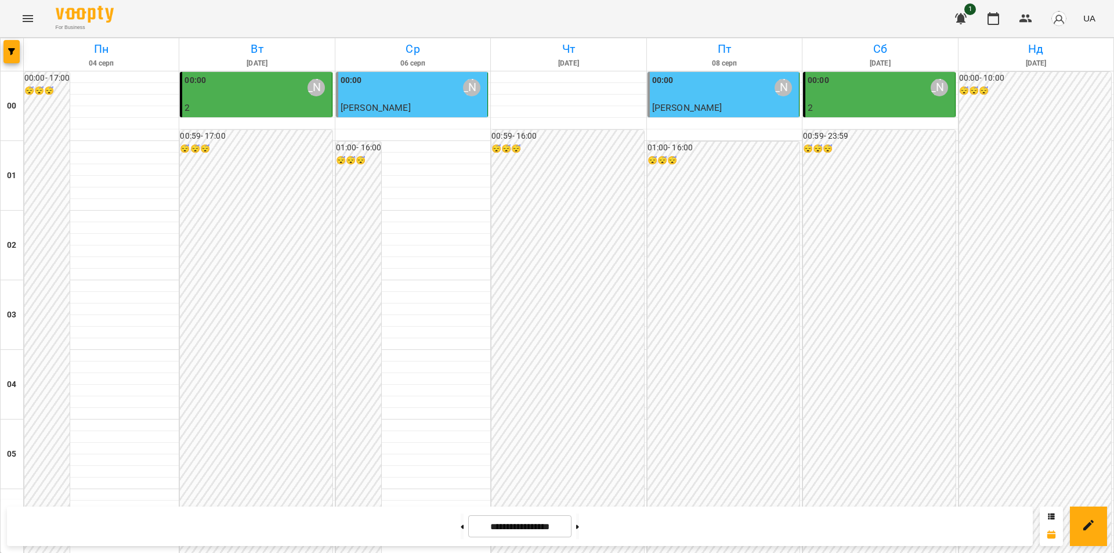
click at [854, 97] on div "00:00 [PERSON_NAME]" at bounding box center [879, 87] width 144 height 27
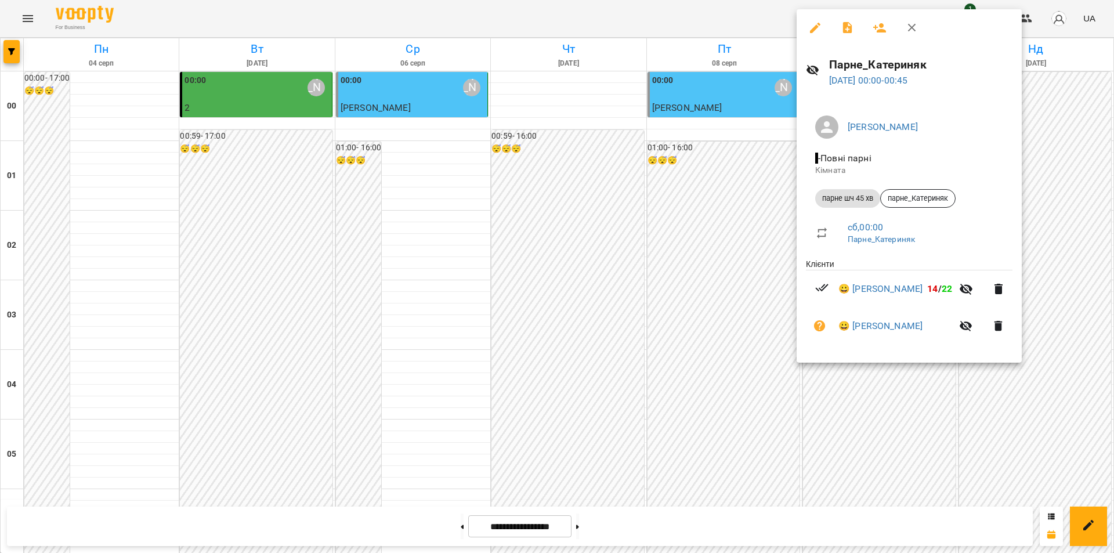
click at [595, 527] on div at bounding box center [557, 276] width 1114 height 553
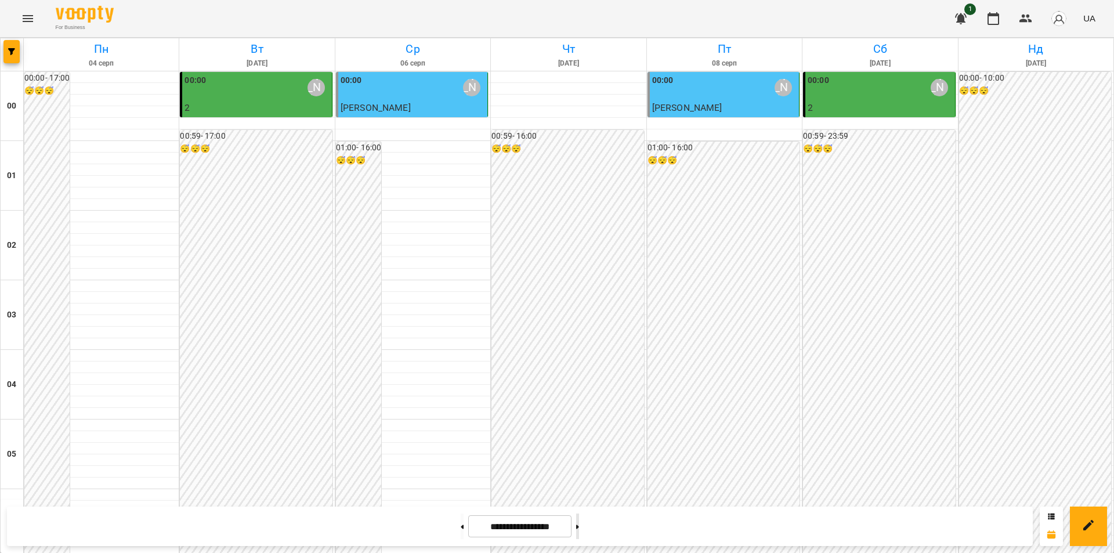
click at [579, 527] on icon at bounding box center [577, 526] width 3 height 4
type input "**********"
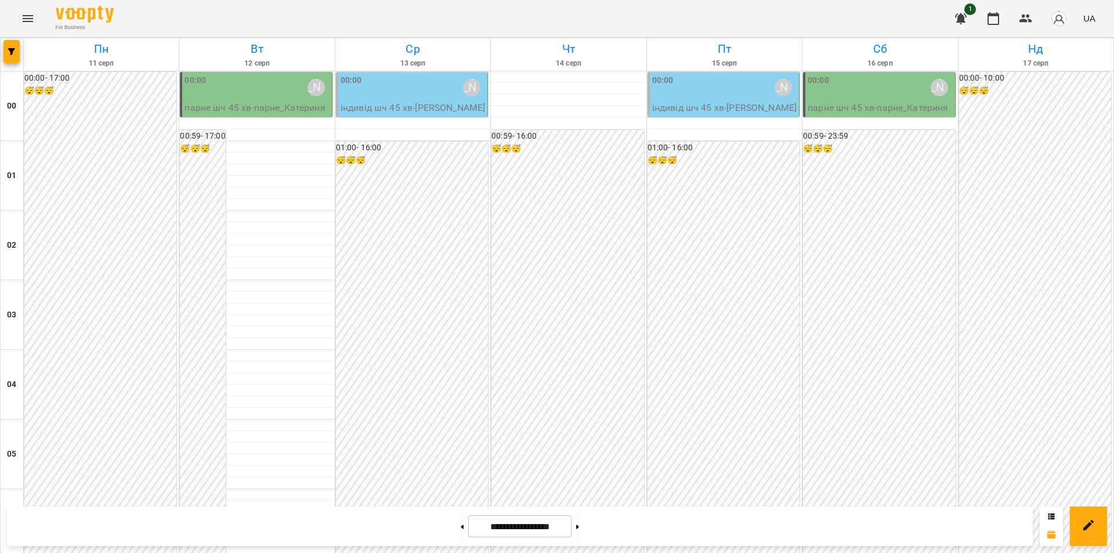
scroll to position [1241, 0]
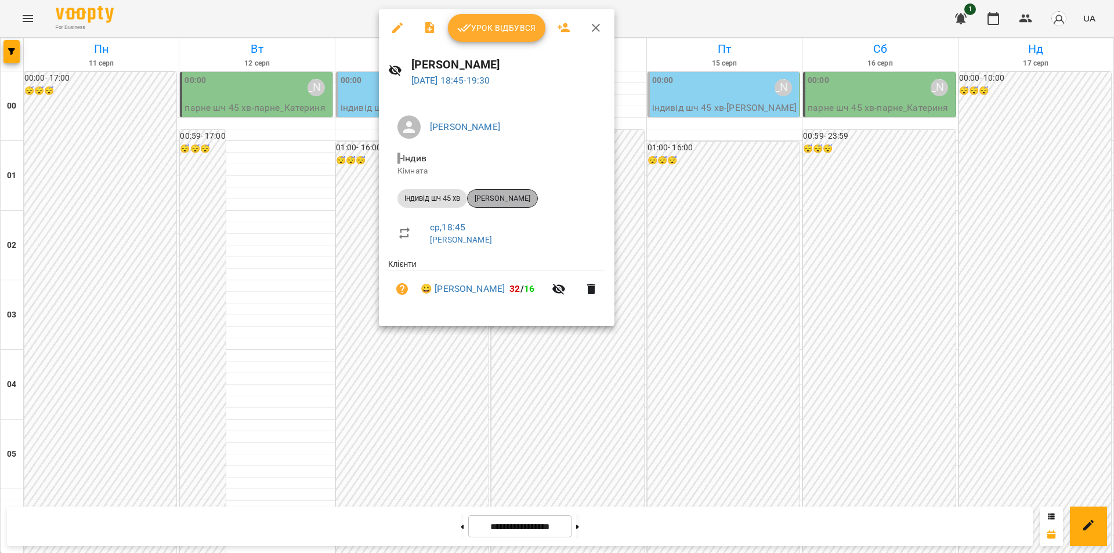
click at [537, 195] on span "[PERSON_NAME]" at bounding box center [503, 198] width 70 height 10
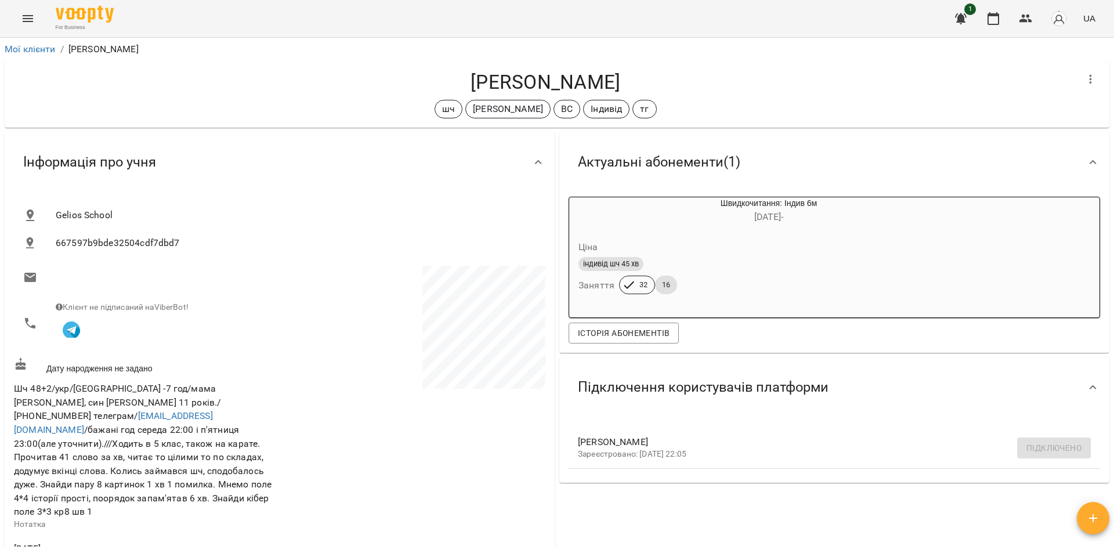
drag, startPoint x: 624, startPoint y: 78, endPoint x: 448, endPoint y: 89, distance: 176.6
click at [448, 89] on h4 "[PERSON_NAME]" at bounding box center [545, 82] width 1063 height 24
copy h4 "[PERSON_NAME]"
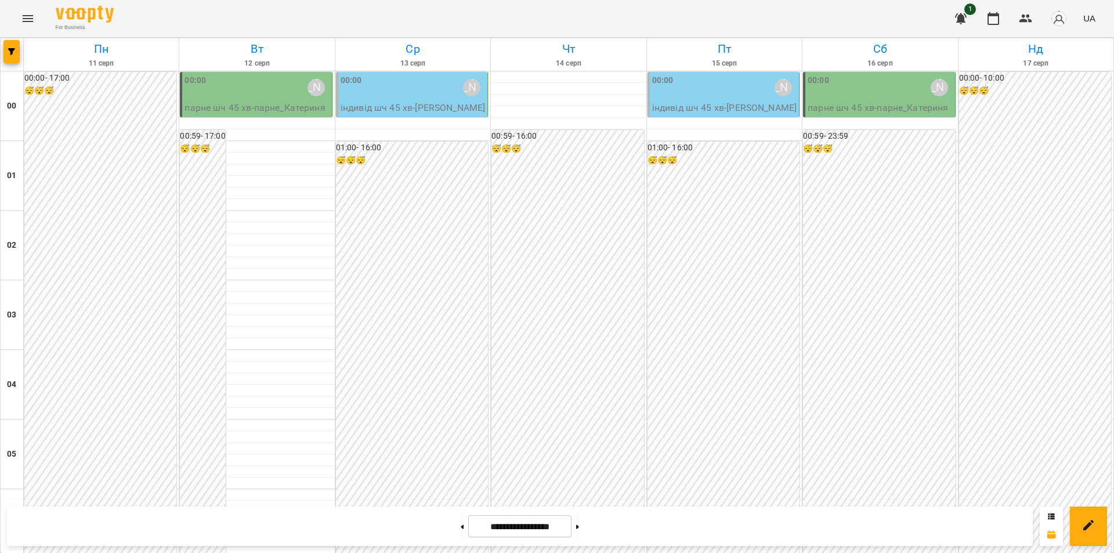
scroll to position [290, 0]
click at [461, 534] on button at bounding box center [462, 526] width 3 height 26
type input "**********"
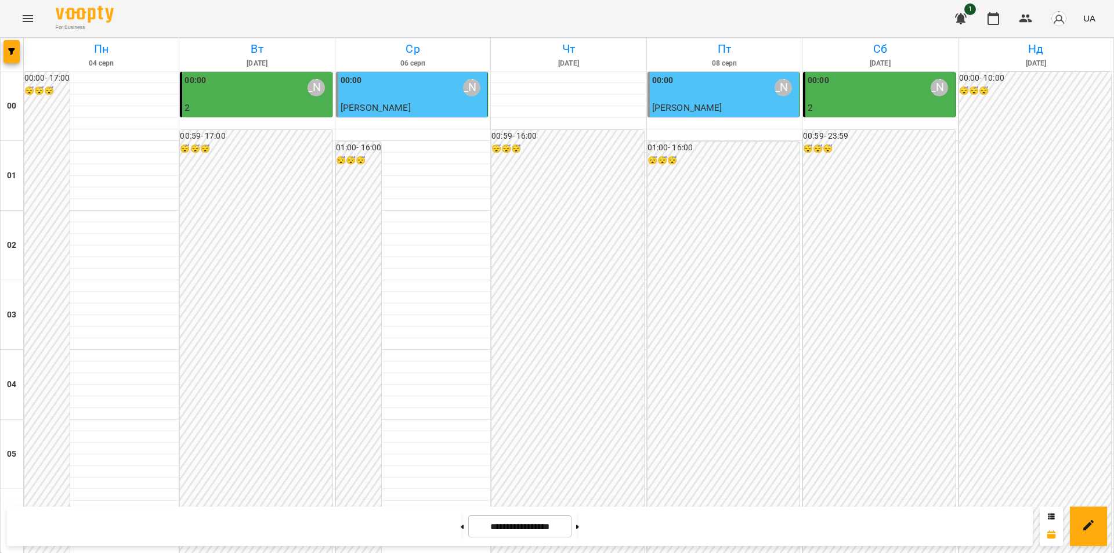
scroll to position [522, 0]
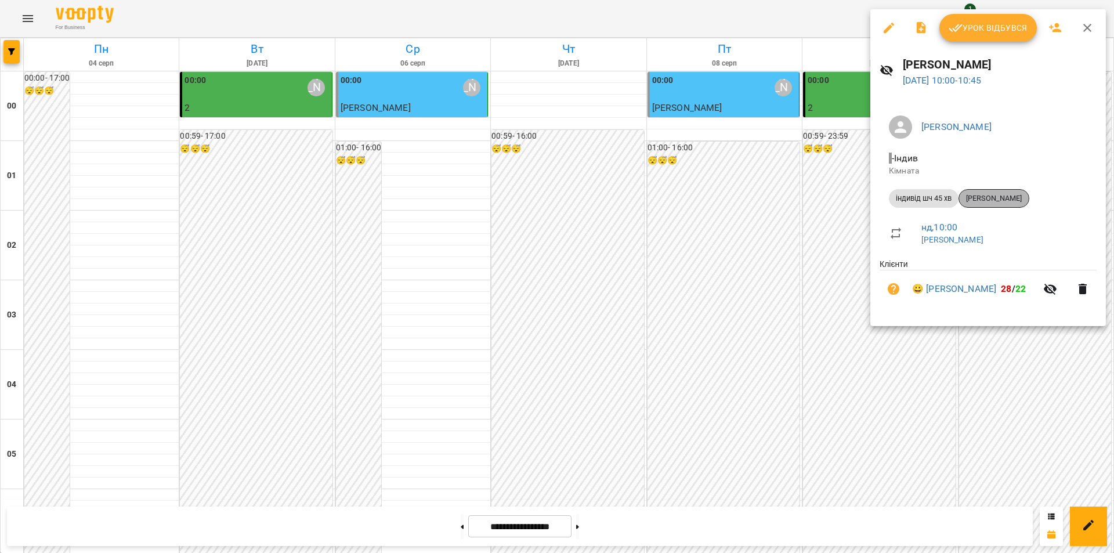
click at [1009, 193] on div "[PERSON_NAME]" at bounding box center [993, 198] width 71 height 19
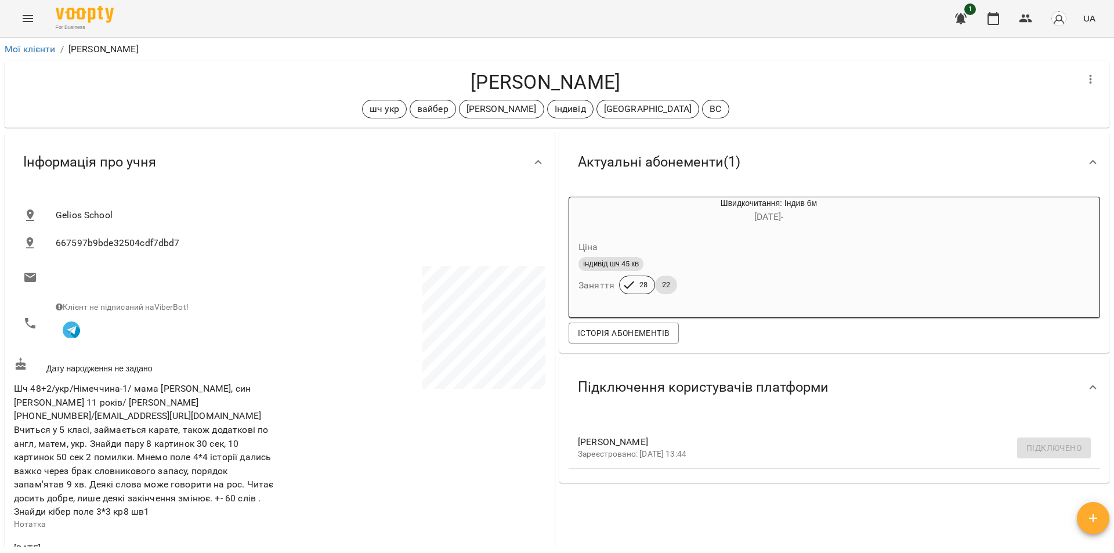
drag, startPoint x: 643, startPoint y: 82, endPoint x: 439, endPoint y: 82, distance: 204.8
click at [439, 82] on h4 "[PERSON_NAME]" at bounding box center [545, 82] width 1063 height 24
copy h4 "[PERSON_NAME]"
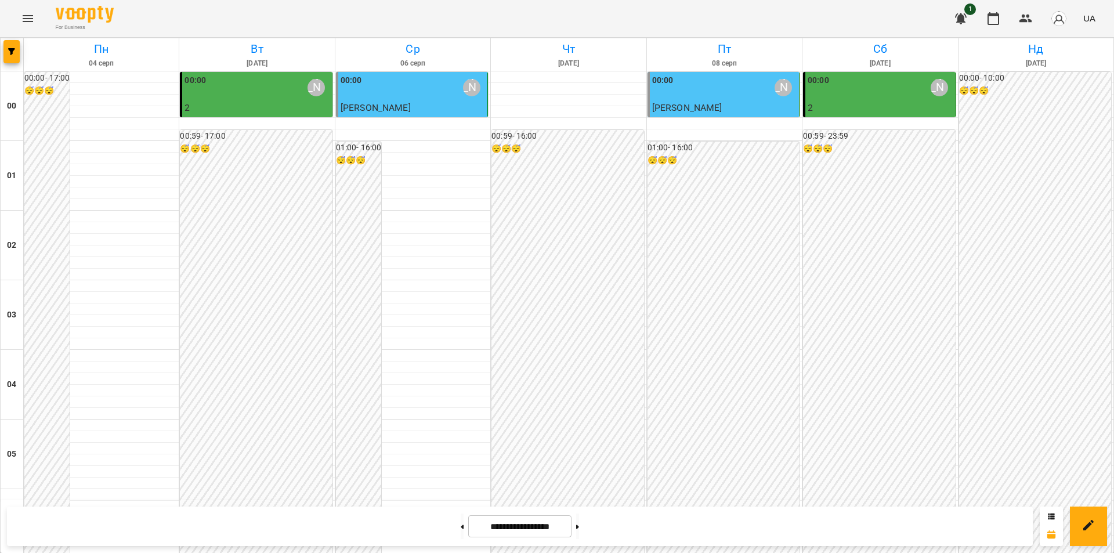
scroll to position [1241, 0]
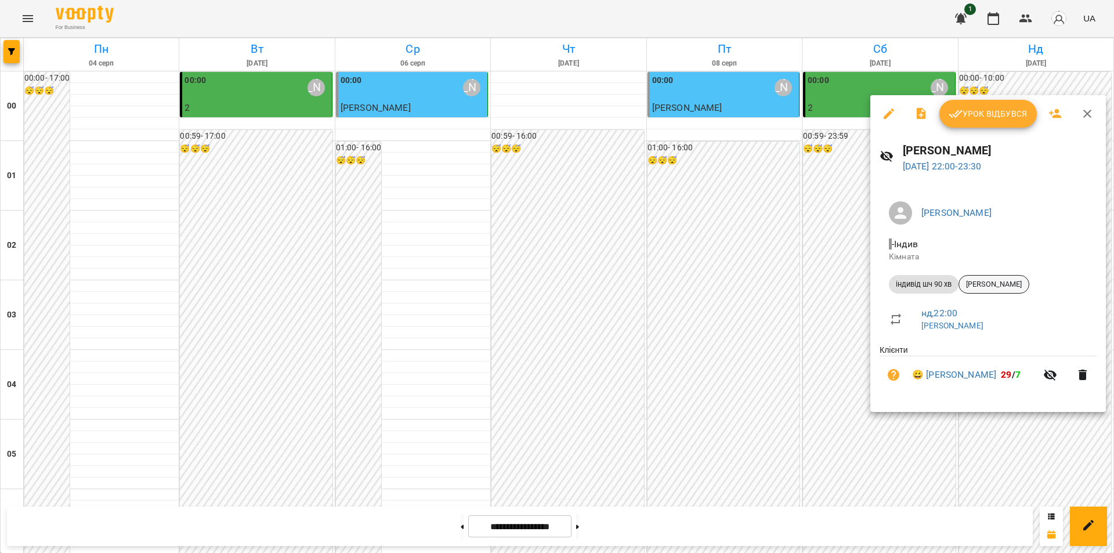
click at [1007, 286] on span "[PERSON_NAME]" at bounding box center [994, 284] width 70 height 10
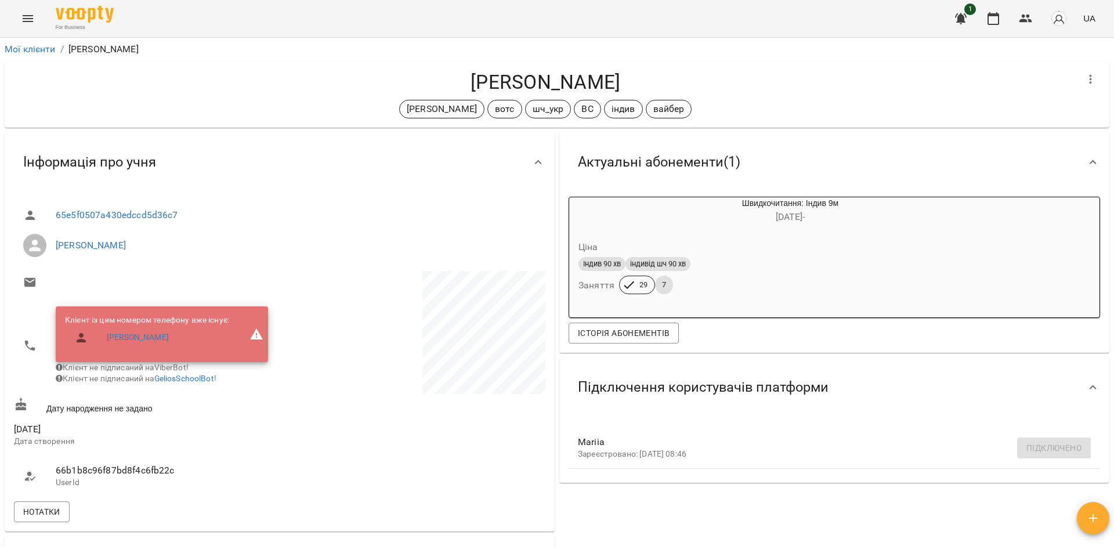
drag, startPoint x: 646, startPoint y: 83, endPoint x: 449, endPoint y: 86, distance: 196.7
click at [449, 86] on h4 "[PERSON_NAME]" at bounding box center [545, 82] width 1063 height 24
copy h4 "[PERSON_NAME]"
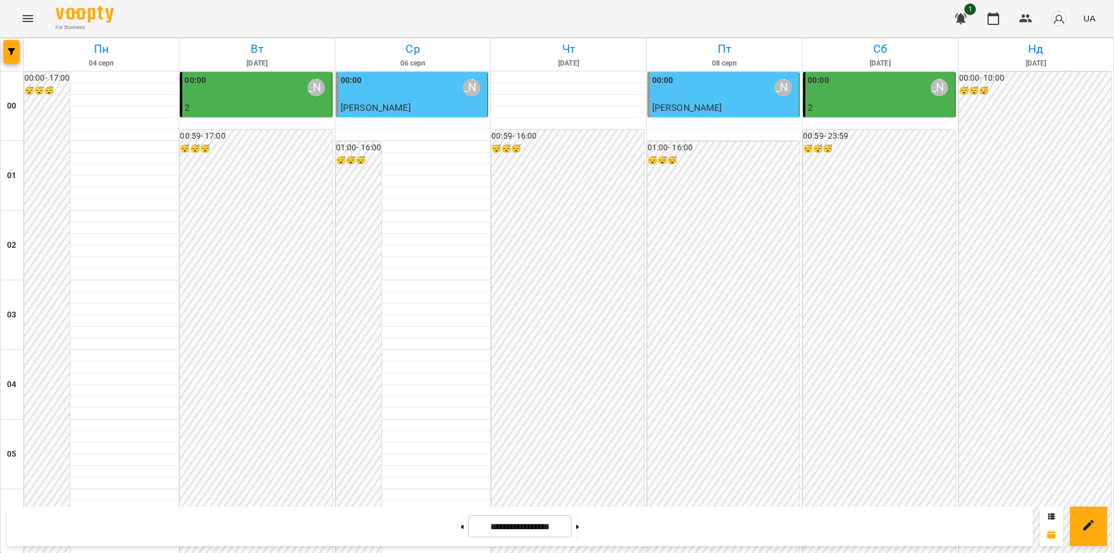
scroll to position [928, 0]
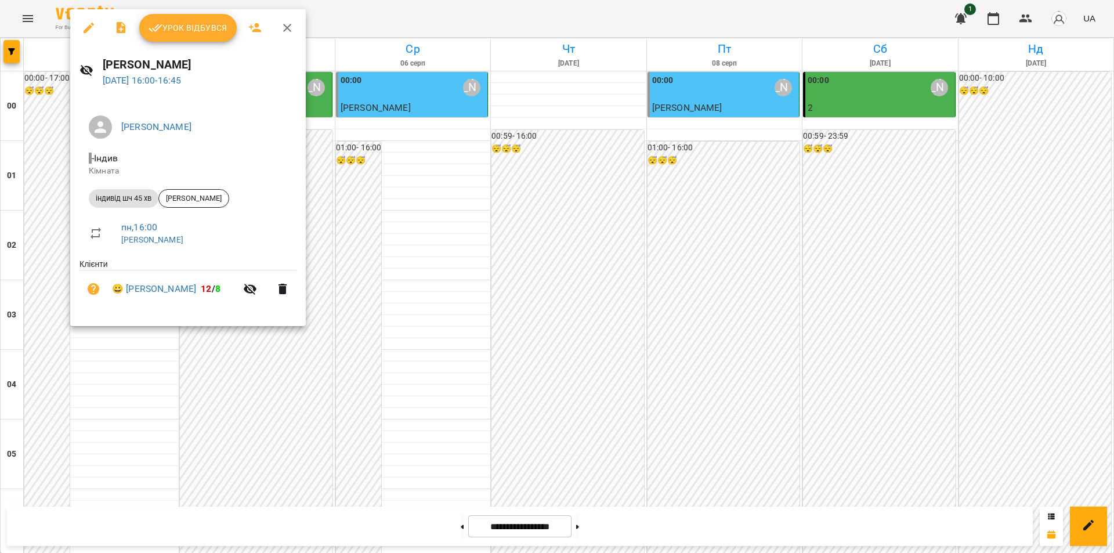
click at [85, 30] on icon "button" at bounding box center [89, 28] width 10 height 10
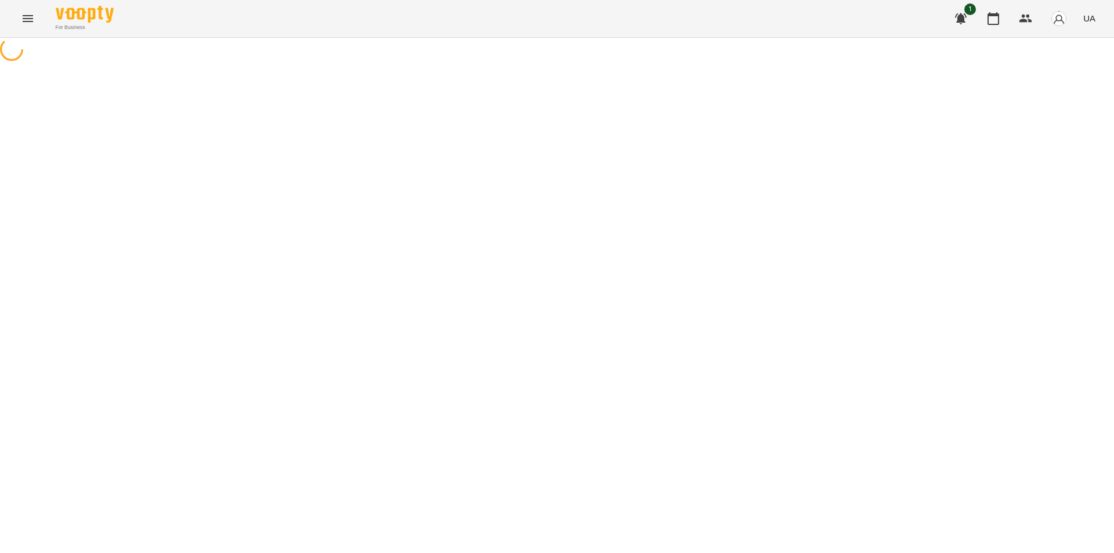
select select "**********"
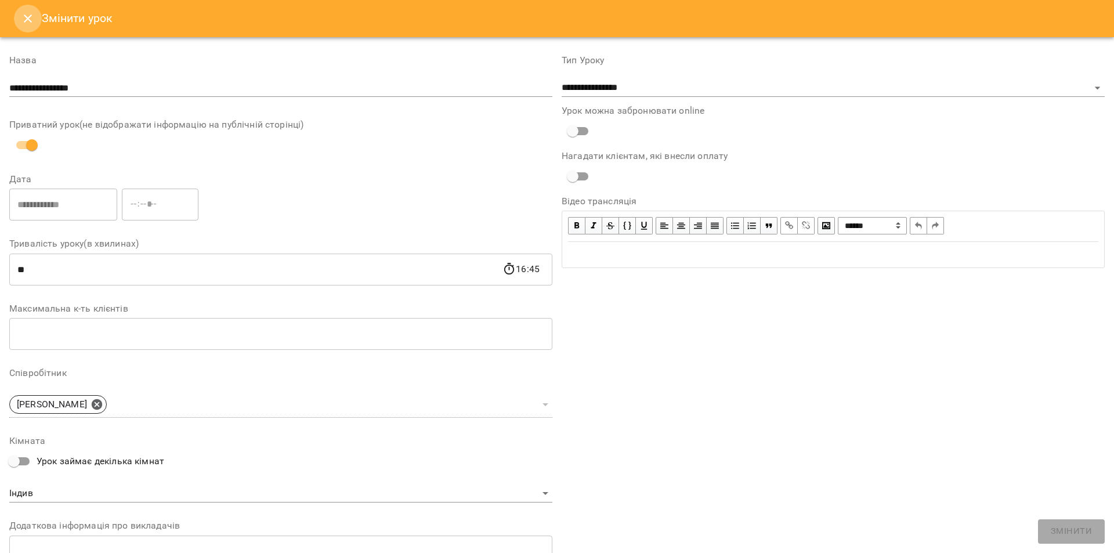
click at [23, 22] on icon "Close" at bounding box center [28, 19] width 14 height 14
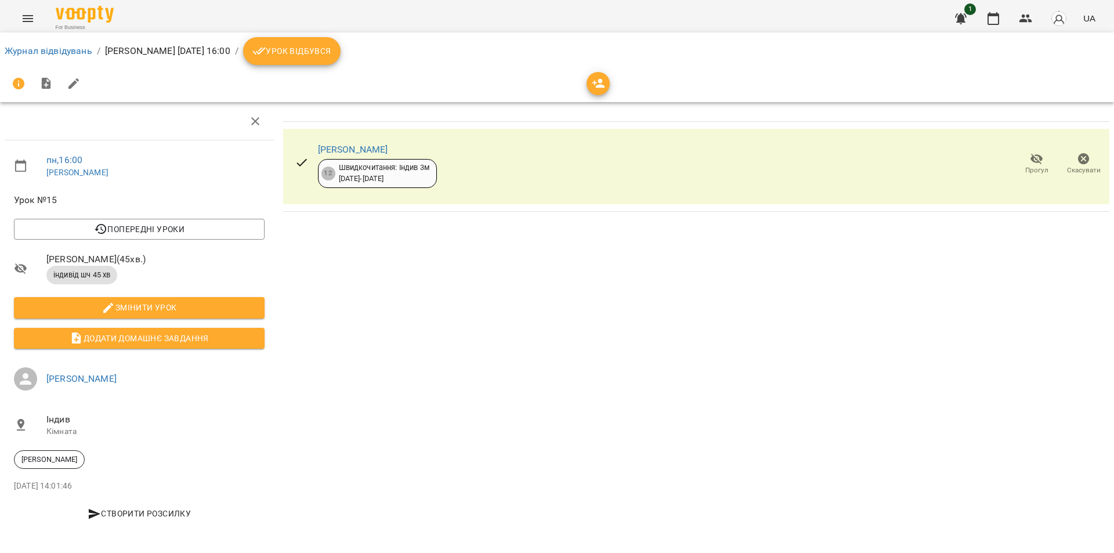
click at [1085, 158] on icon "button" at bounding box center [1084, 159] width 12 height 12
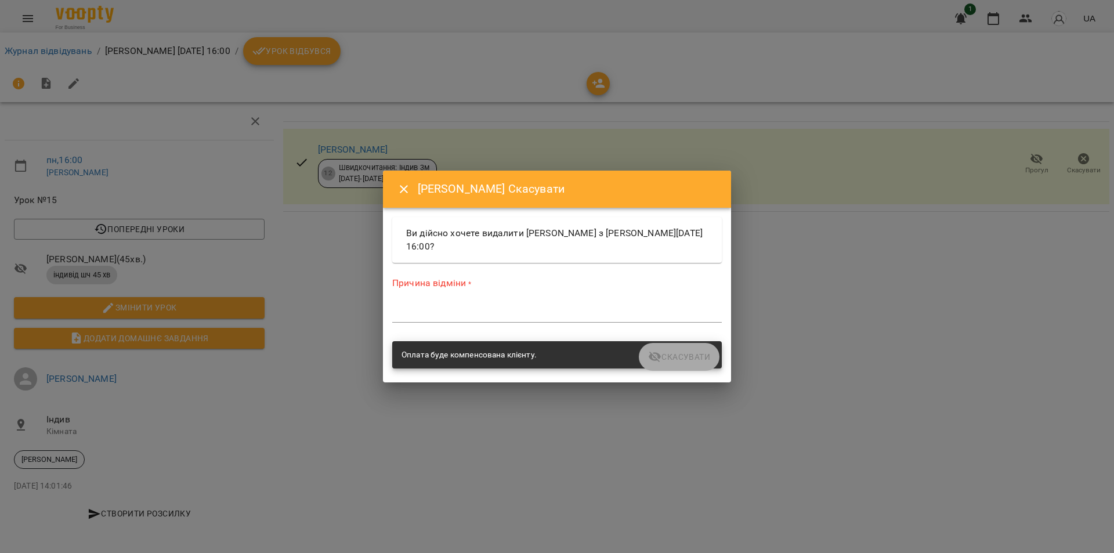
click at [491, 317] on textarea at bounding box center [556, 312] width 329 height 11
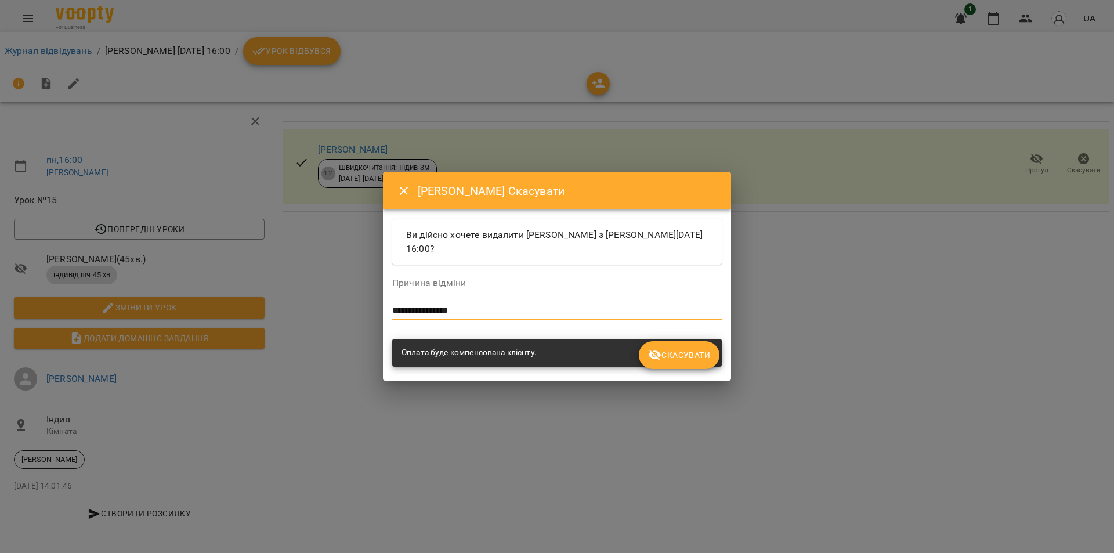
type textarea "**********"
click at [673, 354] on span "Скасувати" at bounding box center [679, 355] width 62 height 14
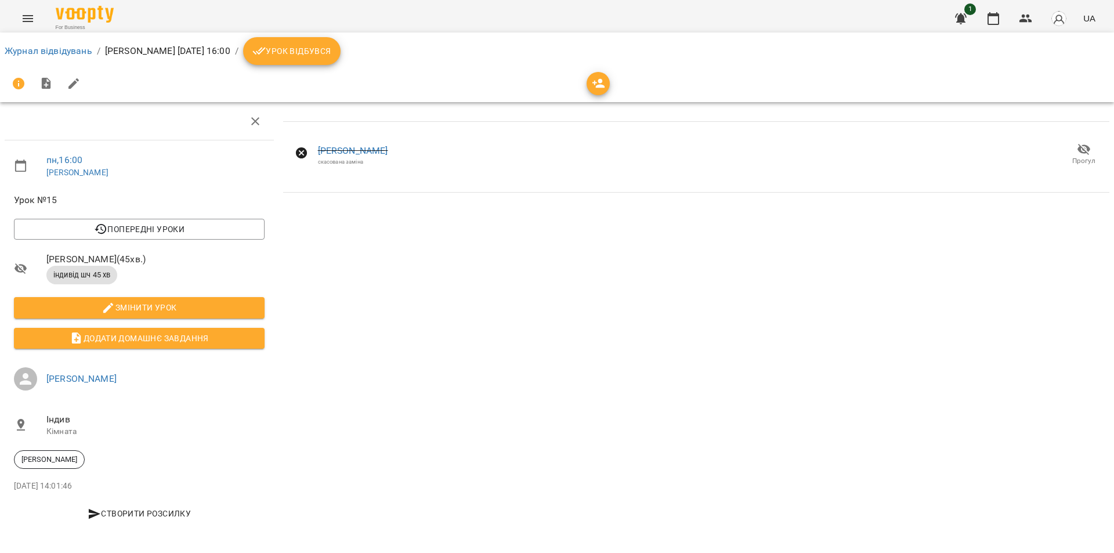
click at [347, 162] on div "скасована заміна" at bounding box center [353, 162] width 70 height 8
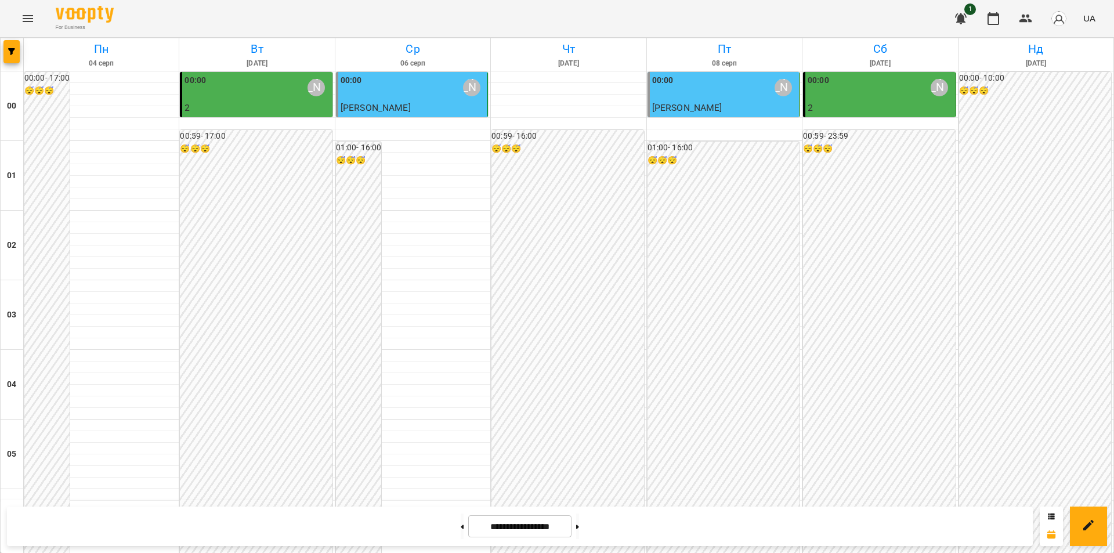
scroll to position [986, 0]
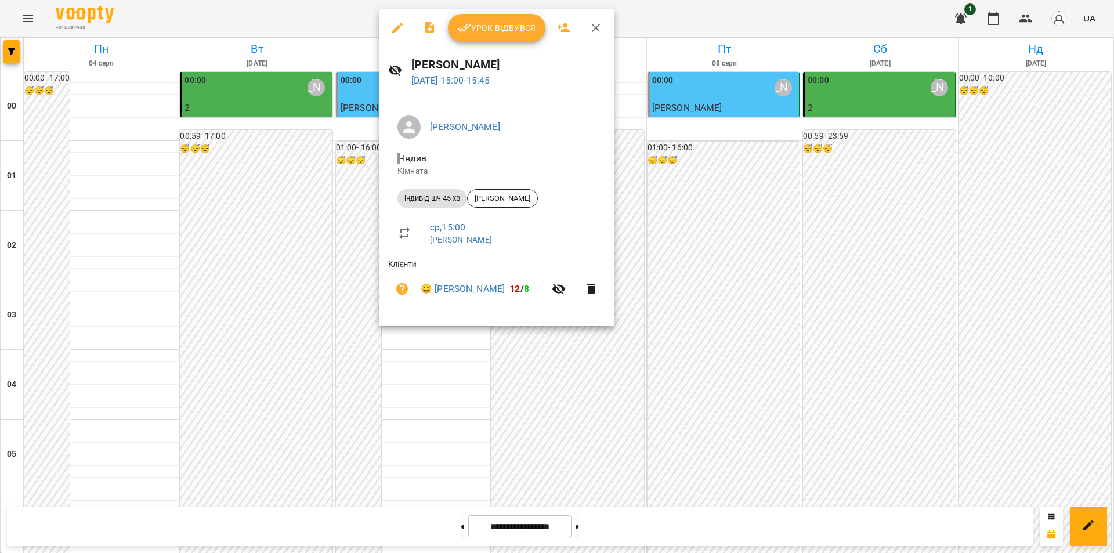
click at [393, 32] on icon "button" at bounding box center [397, 28] width 10 height 10
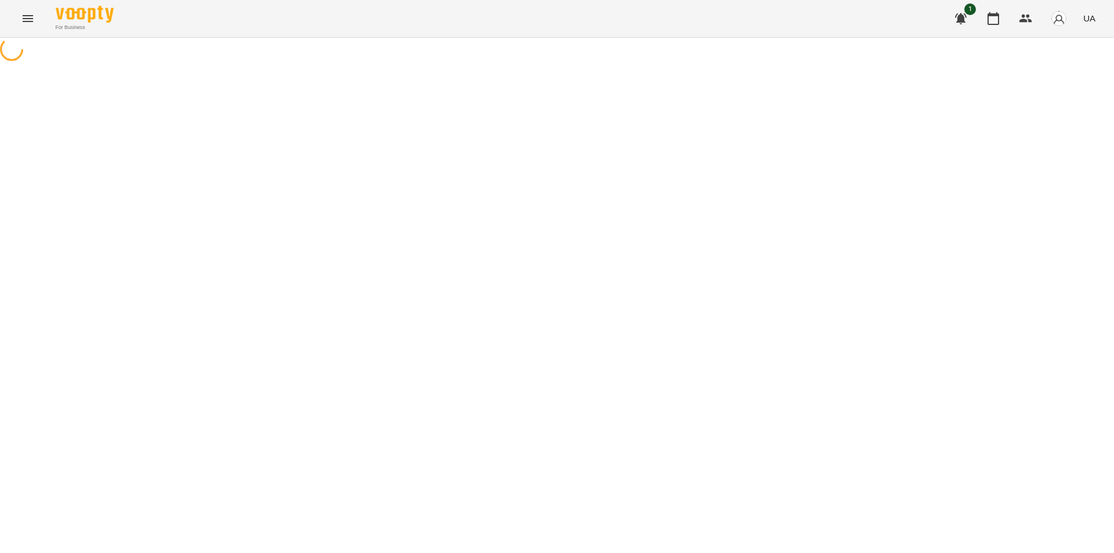
select select "**********"
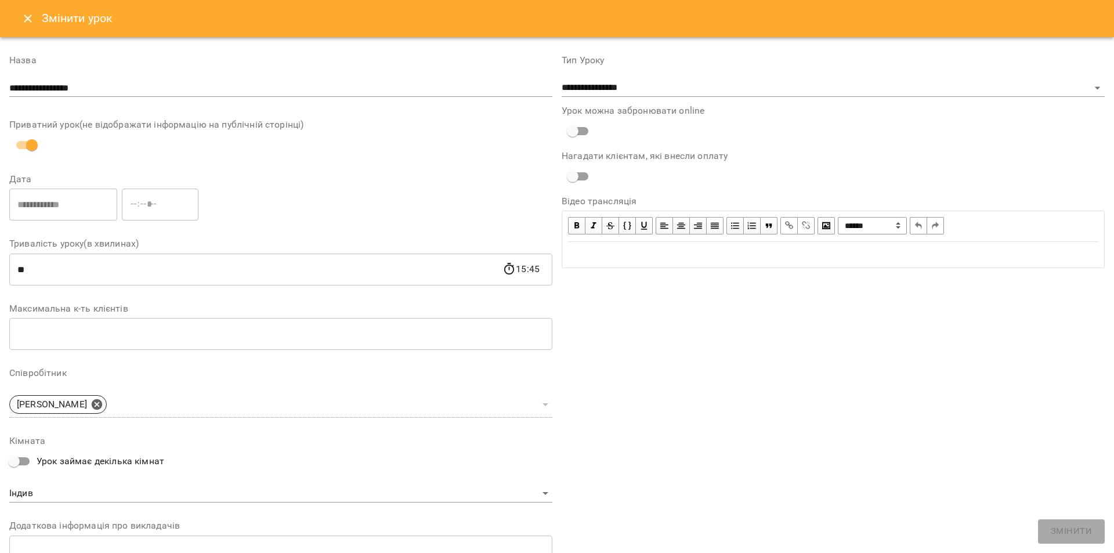
click at [25, 20] on icon "Close" at bounding box center [28, 19] width 14 height 14
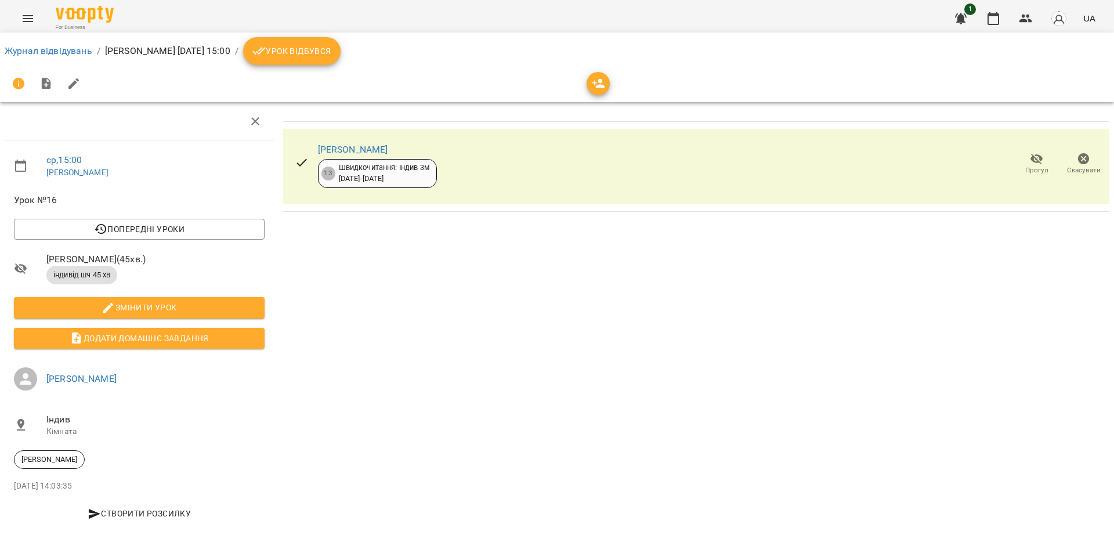
click at [1082, 161] on icon "button" at bounding box center [1084, 159] width 12 height 12
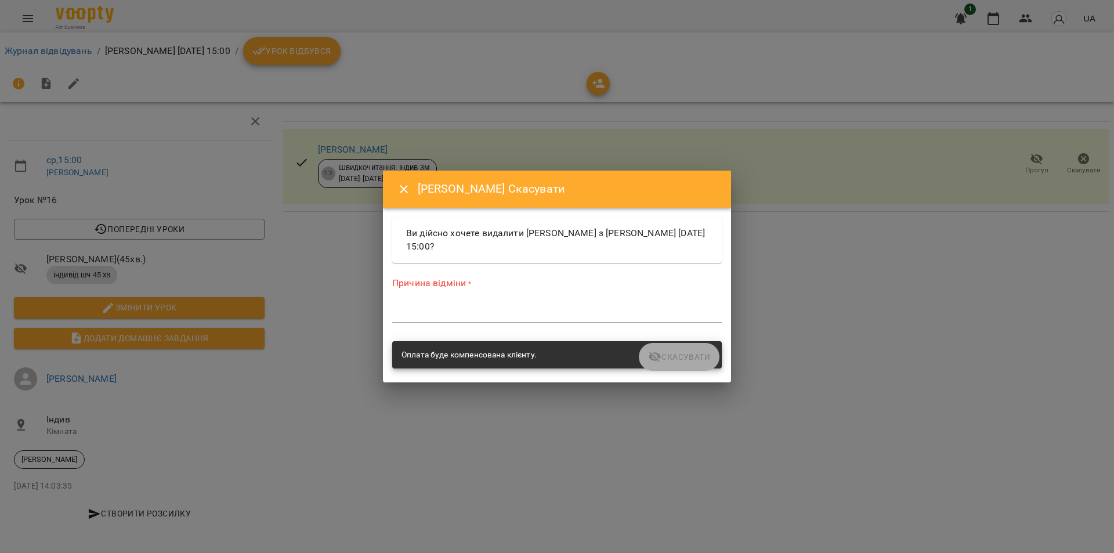
click at [466, 305] on div "*" at bounding box center [556, 313] width 329 height 19
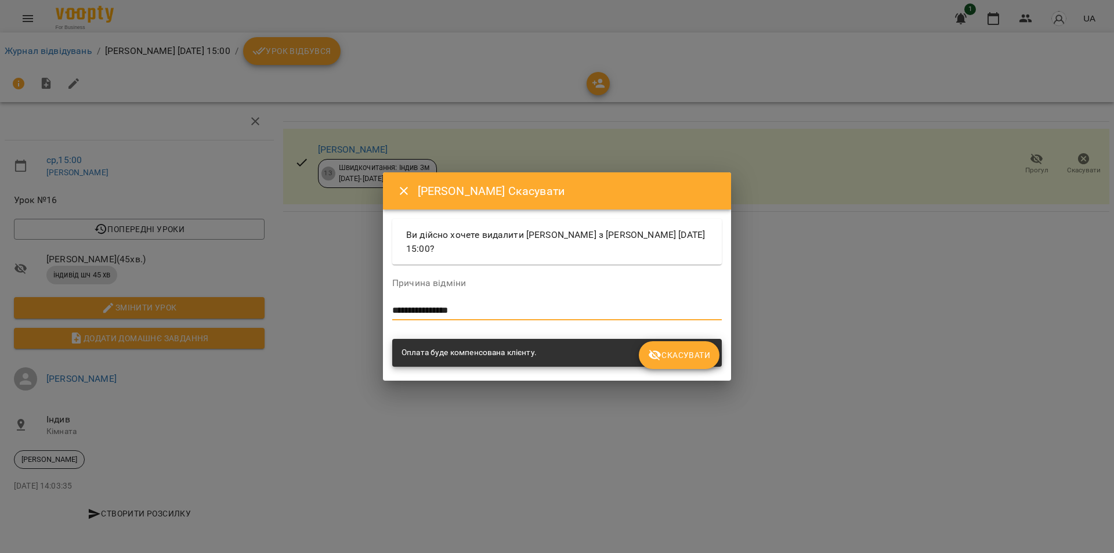
type textarea "**********"
drag, startPoint x: 704, startPoint y: 364, endPoint x: 697, endPoint y: 365, distance: 7.6
click at [704, 364] on button "Скасувати" at bounding box center [679, 355] width 81 height 28
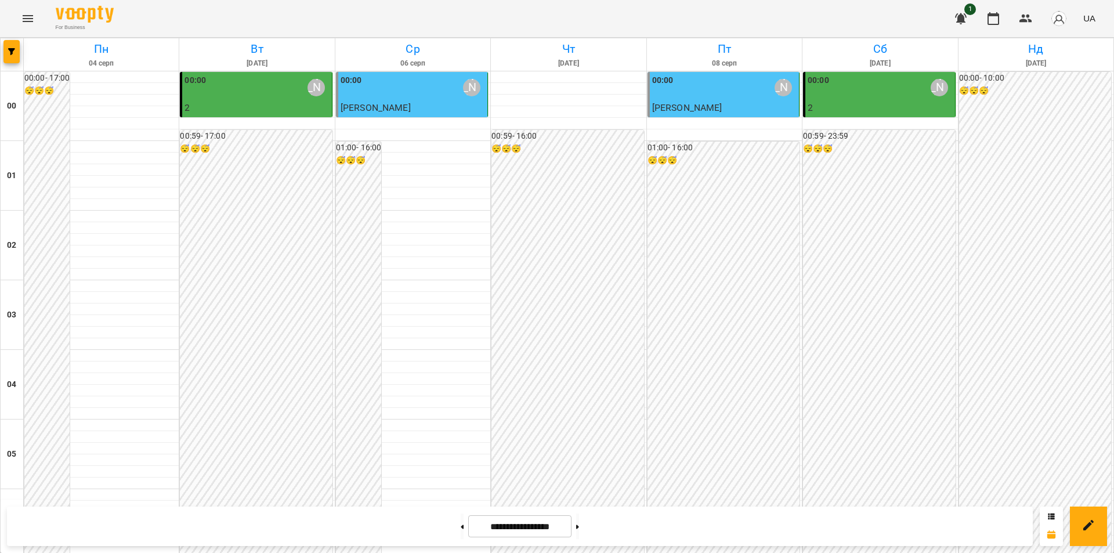
scroll to position [1241, 0]
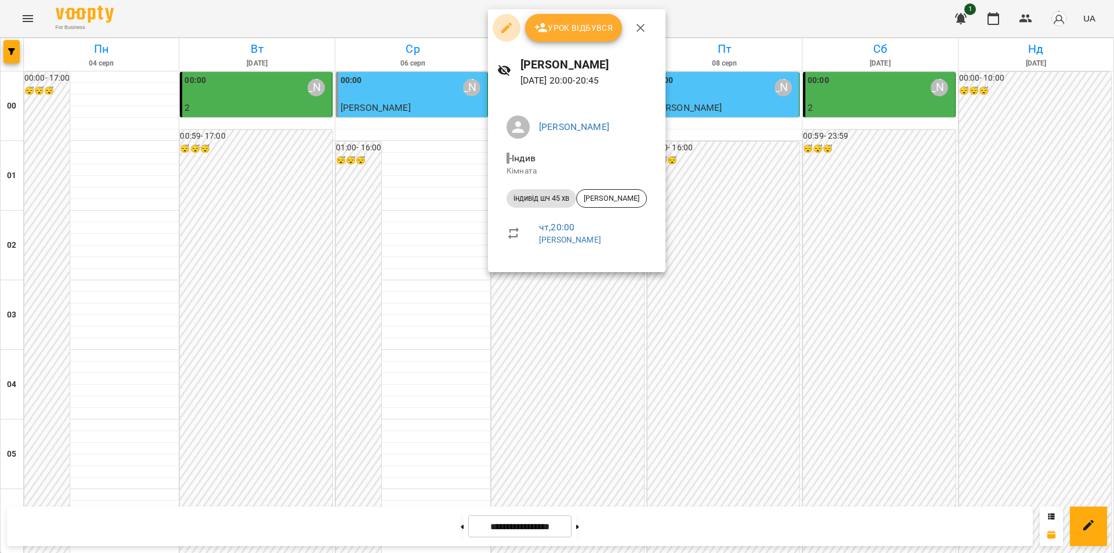
click at [506, 29] on icon "button" at bounding box center [506, 28] width 10 height 10
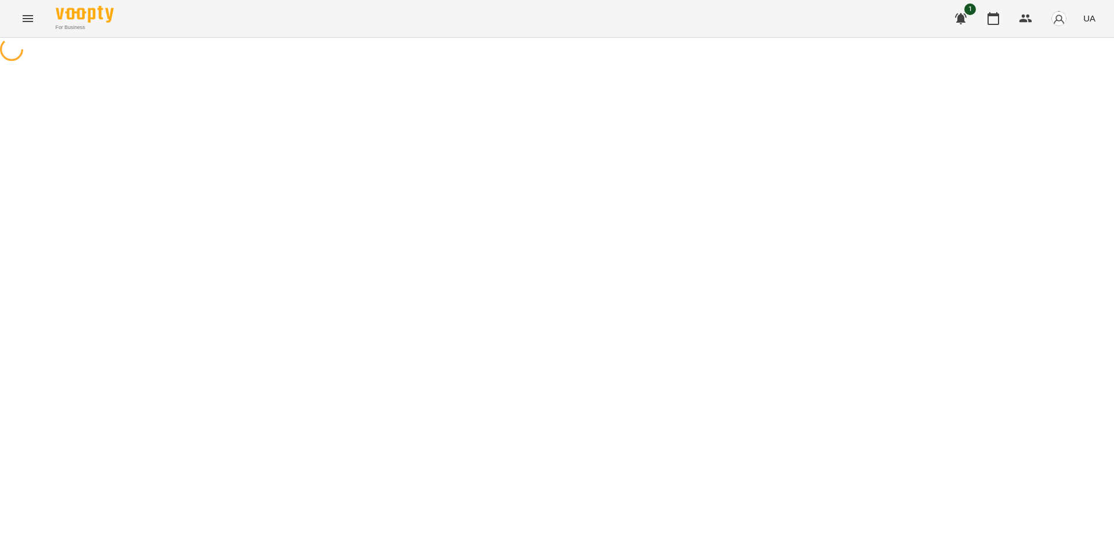
select select "**********"
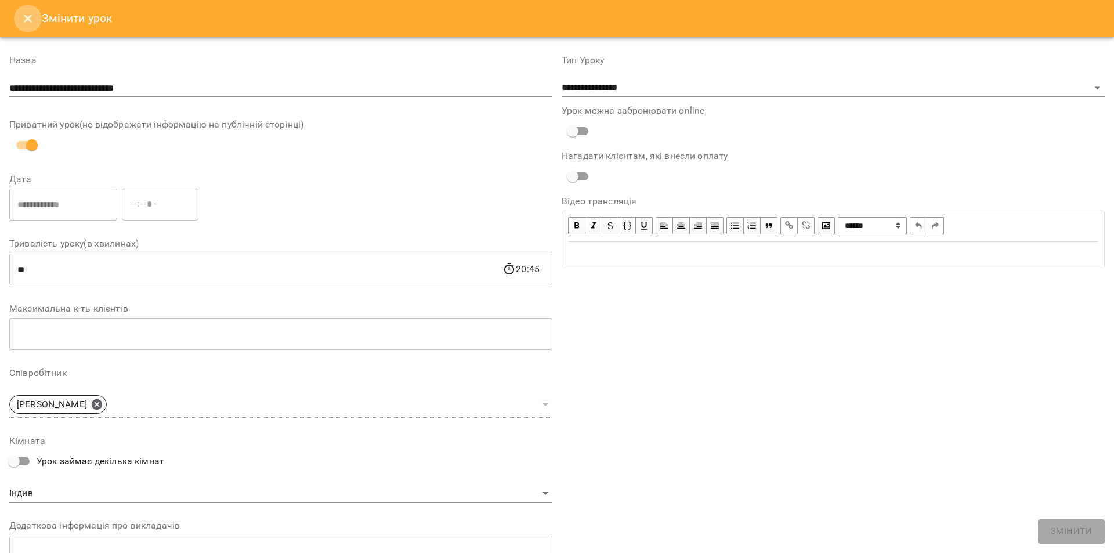
click at [21, 17] on icon "Close" at bounding box center [28, 19] width 14 height 14
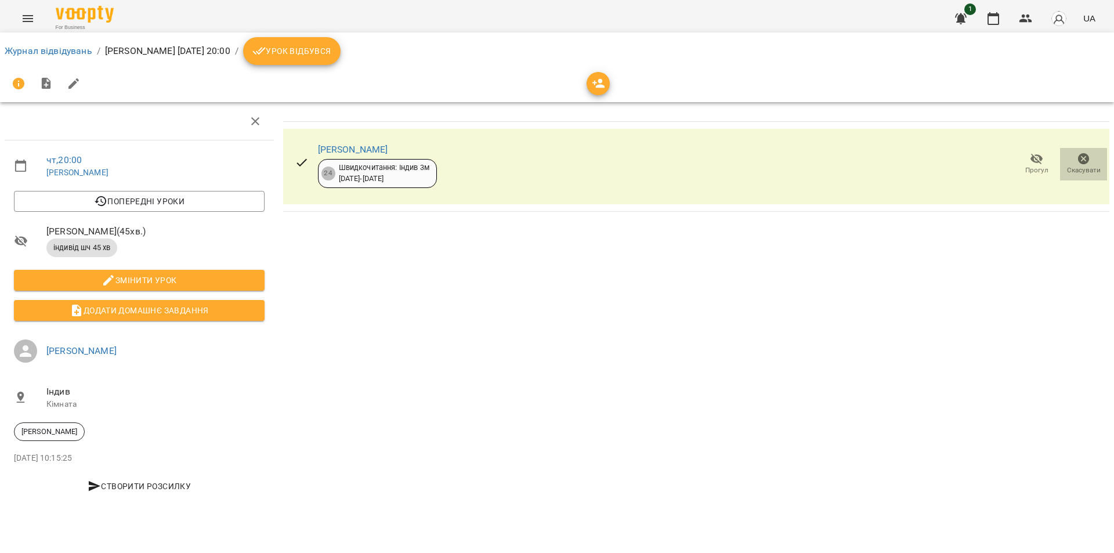
click at [1088, 162] on icon "button" at bounding box center [1084, 159] width 12 height 12
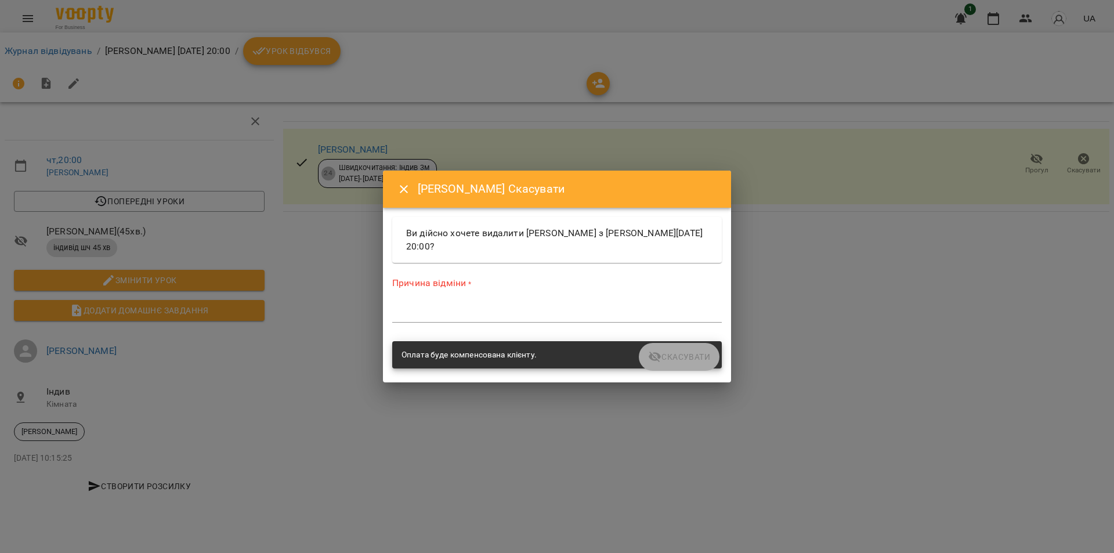
click at [468, 316] on textarea at bounding box center [556, 312] width 329 height 11
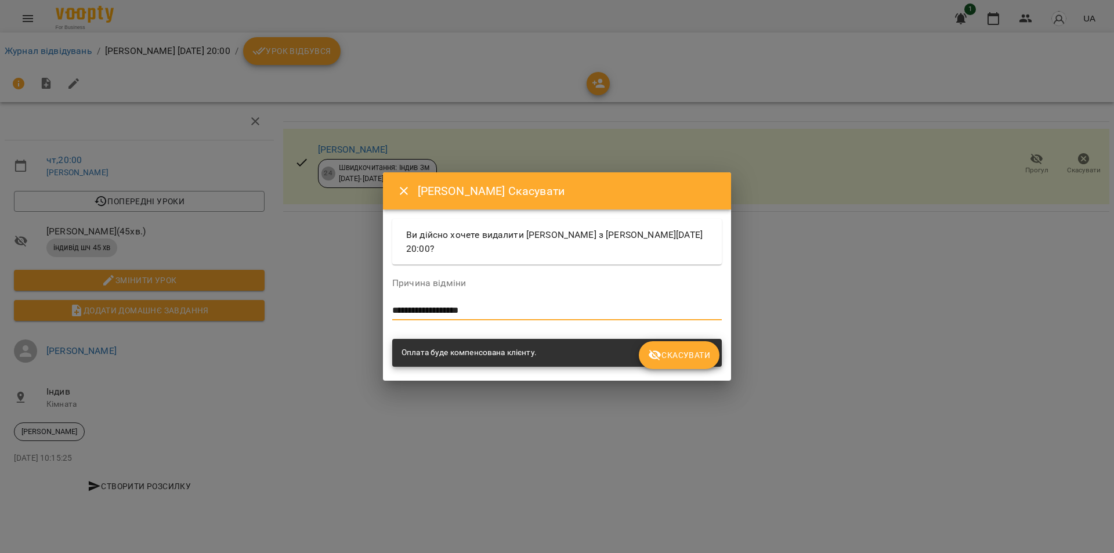
type textarea "**********"
click at [666, 357] on span "Скасувати" at bounding box center [679, 355] width 62 height 14
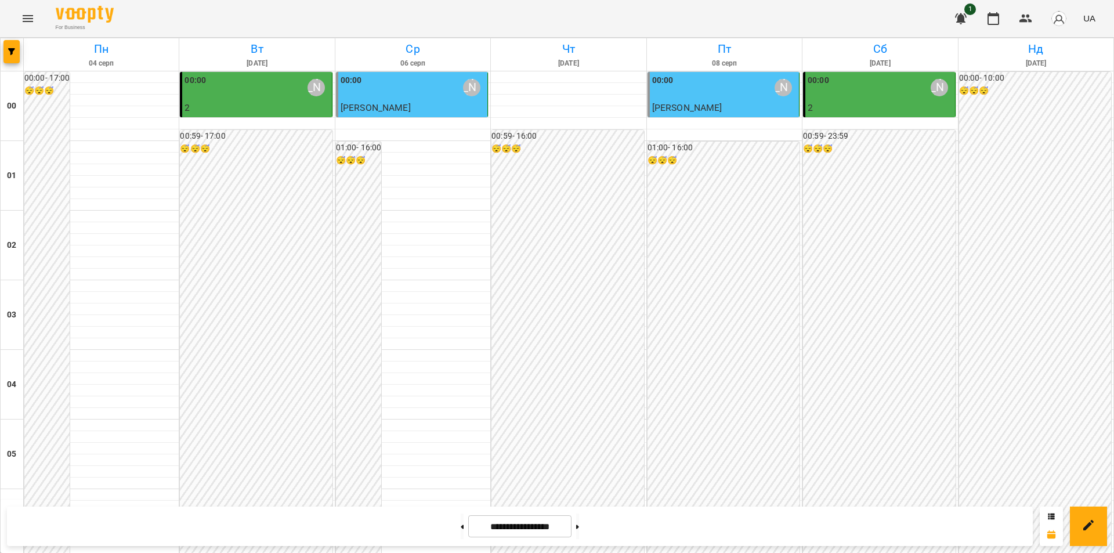
scroll to position [1102, 0]
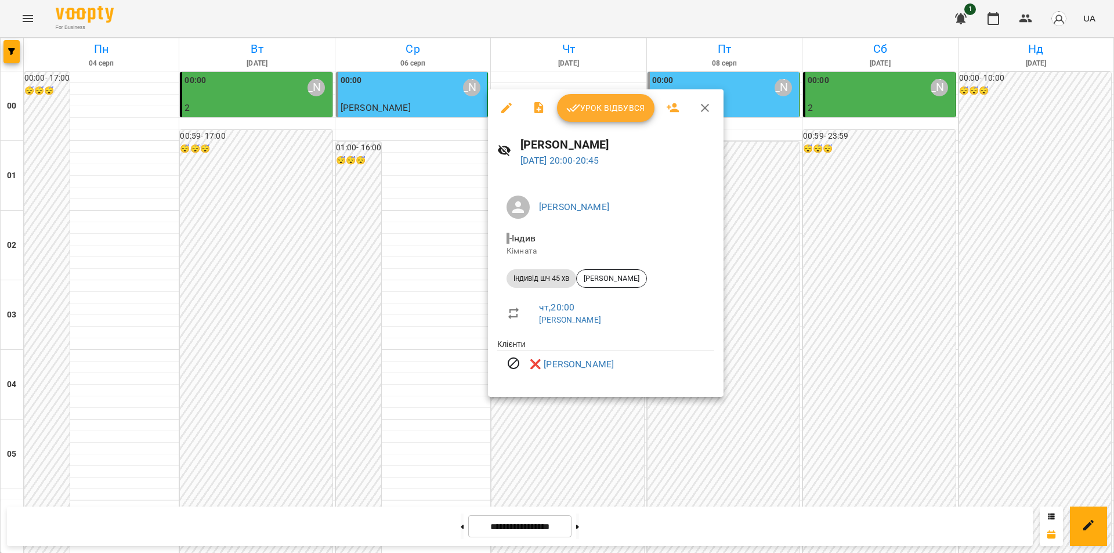
drag, startPoint x: 707, startPoint y: 108, endPoint x: 728, endPoint y: 115, distance: 22.2
click at [708, 108] on icon "button" at bounding box center [705, 108] width 14 height 14
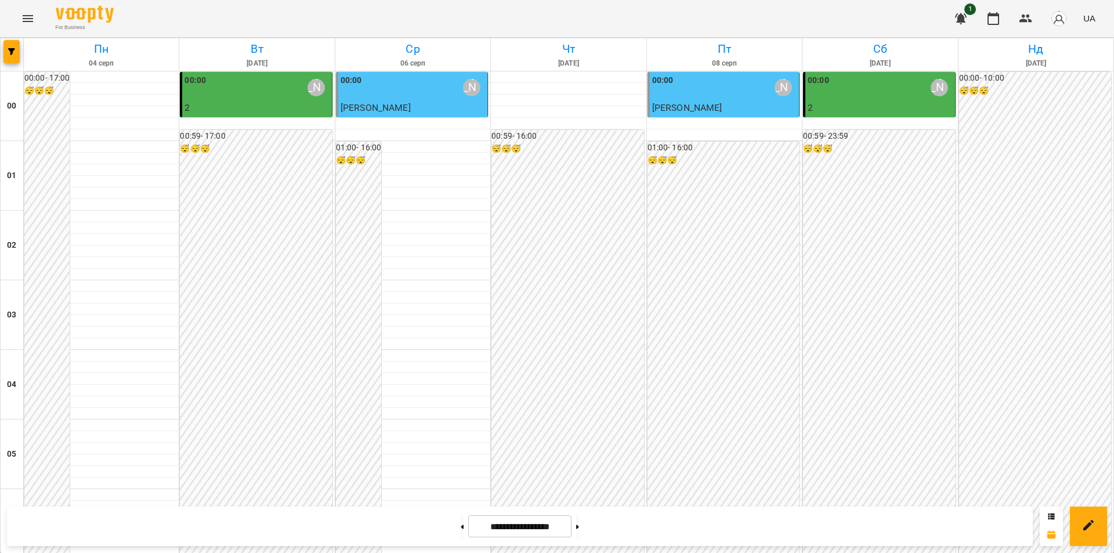
scroll to position [1241, 0]
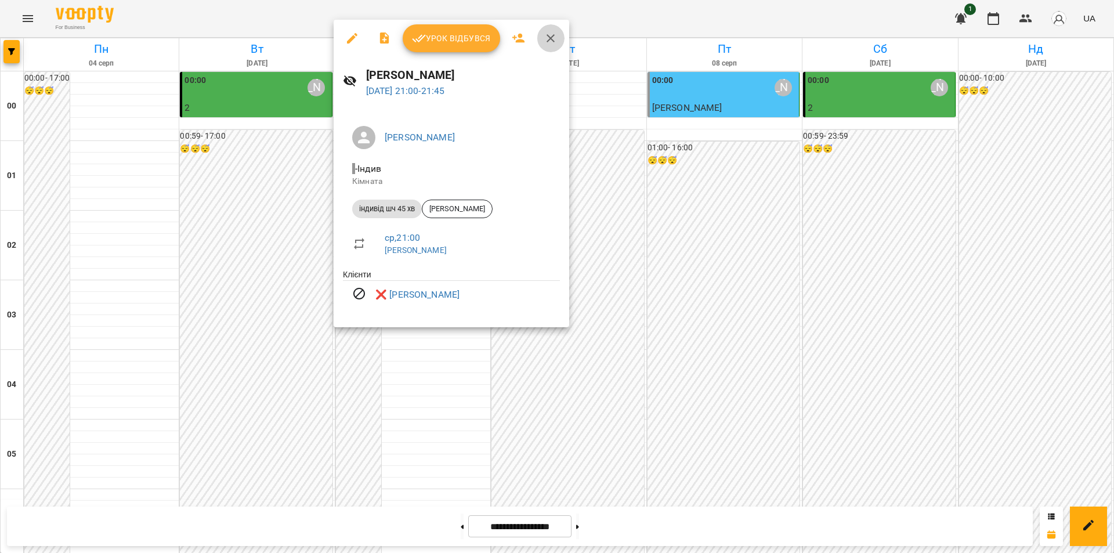
click at [551, 37] on icon "button" at bounding box center [550, 38] width 8 height 8
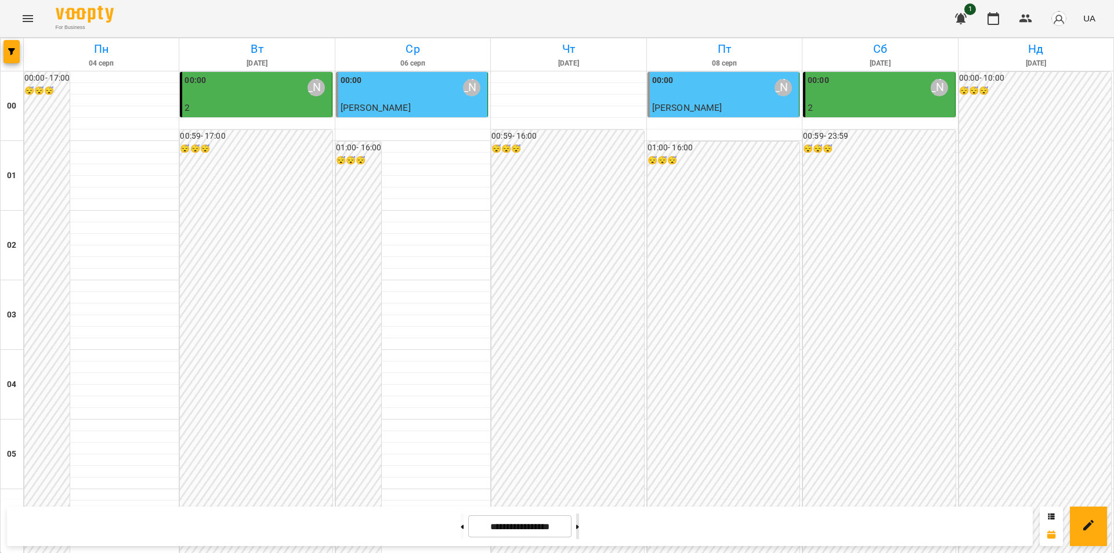
click at [579, 531] on button at bounding box center [577, 526] width 3 height 26
type input "**********"
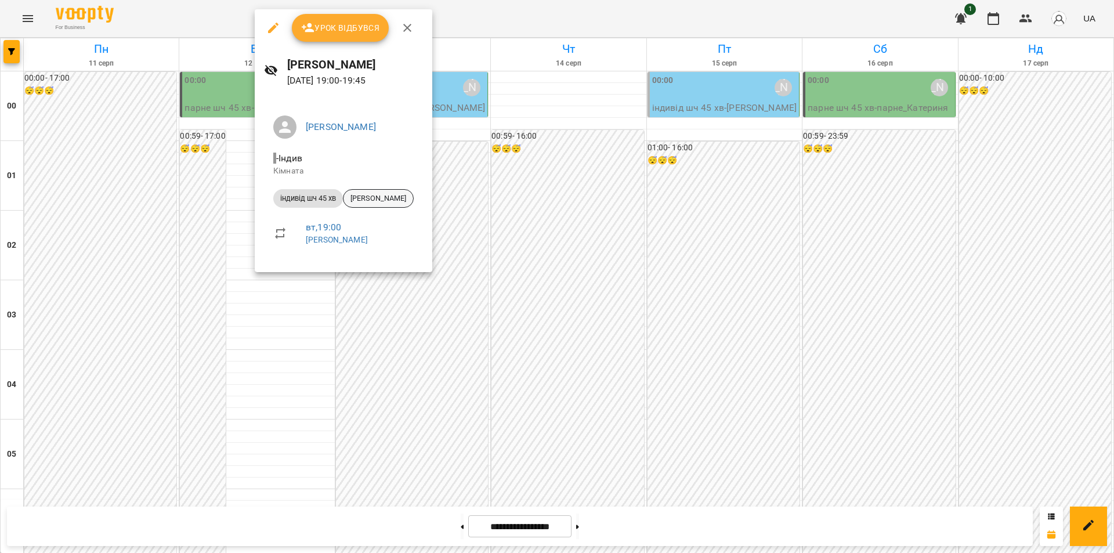
click at [394, 200] on span "[PERSON_NAME]" at bounding box center [378, 198] width 70 height 10
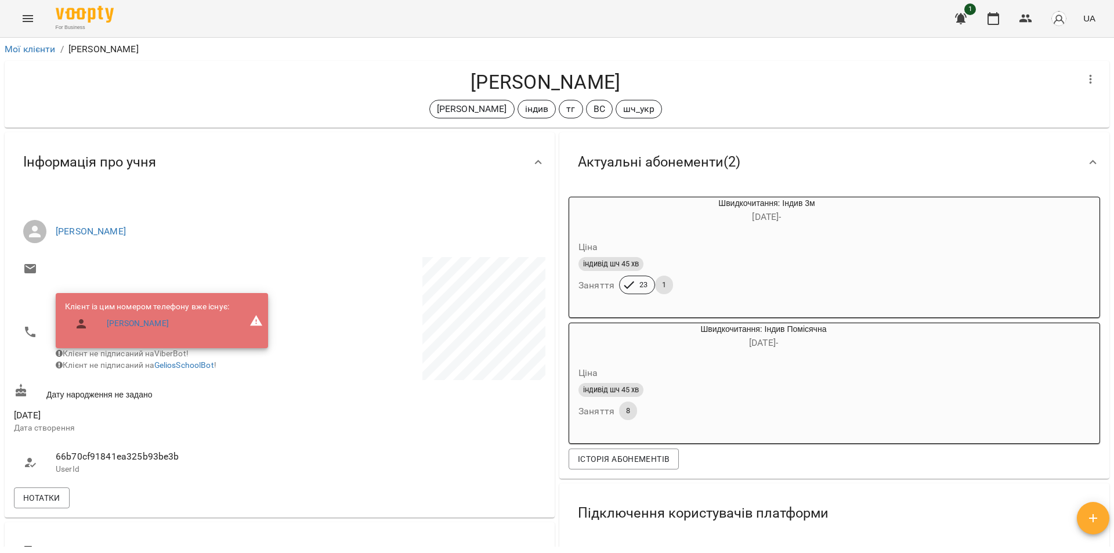
drag, startPoint x: 646, startPoint y: 81, endPoint x: 448, endPoint y: 81, distance: 197.8
click at [448, 81] on h4 "[PERSON_NAME]" at bounding box center [545, 82] width 1063 height 24
copy h4 "[PERSON_NAME]"
click at [255, 96] on div "[PERSON_NAME] [PERSON_NAME] індив тг ВС шч_укр" at bounding box center [545, 94] width 1063 height 48
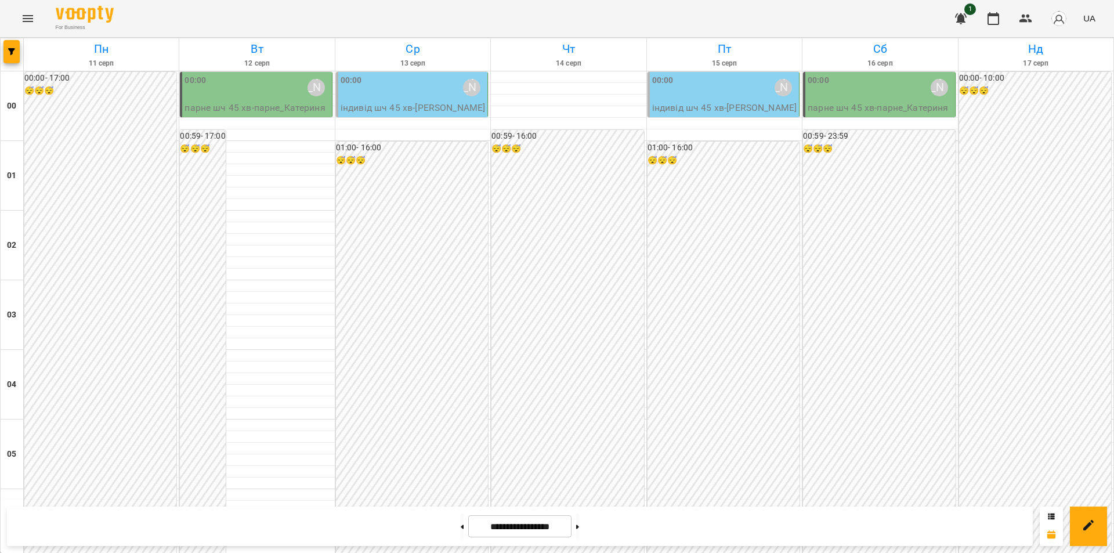
scroll to position [1102, 0]
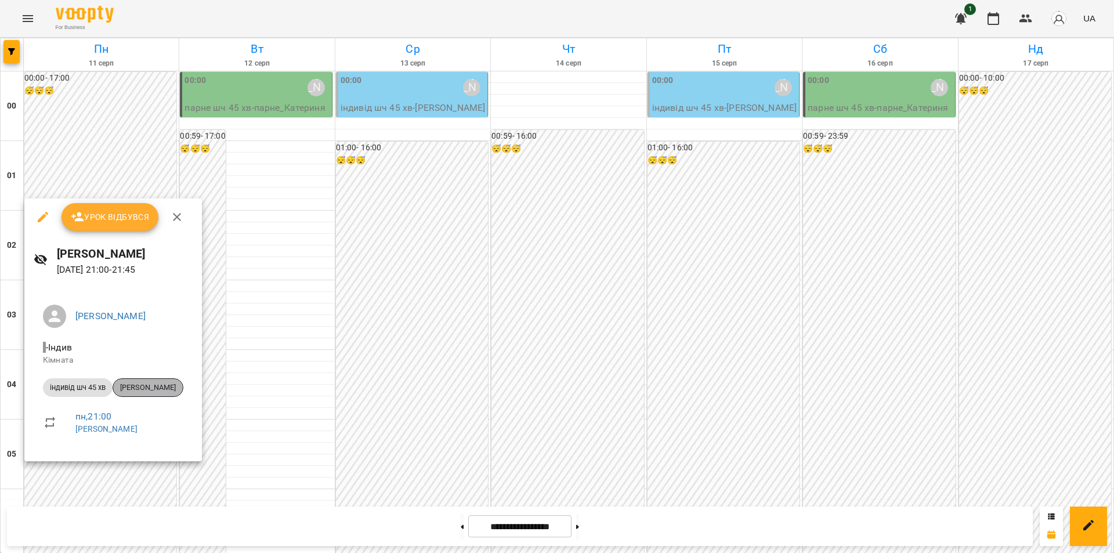
click at [163, 386] on span "[PERSON_NAME]" at bounding box center [148, 387] width 70 height 10
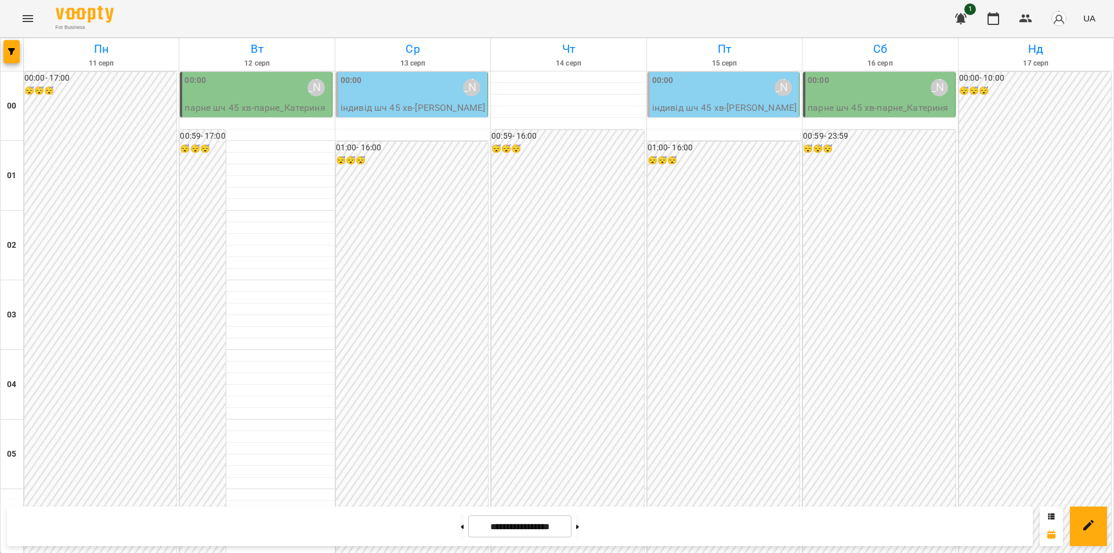
scroll to position [1241, 0]
click at [461, 530] on button at bounding box center [462, 526] width 3 height 26
type input "**********"
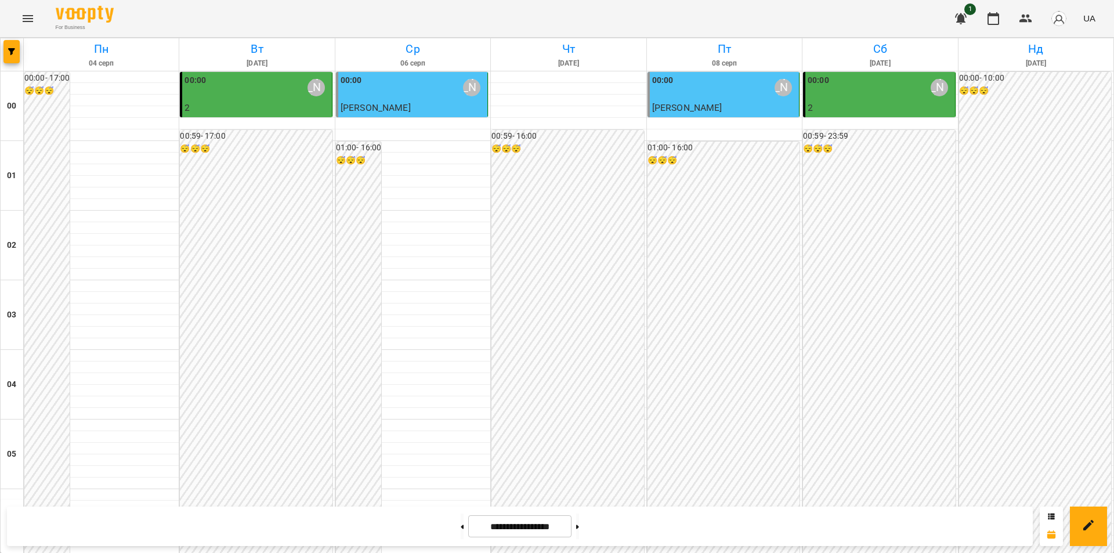
scroll to position [661, 0]
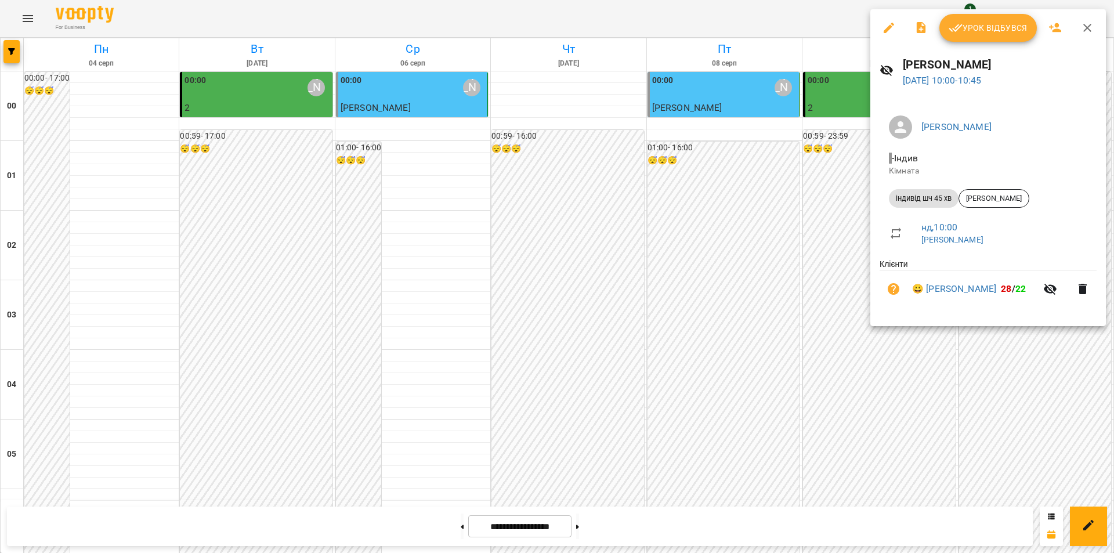
drag, startPoint x: 1088, startPoint y: 23, endPoint x: 1073, endPoint y: 23, distance: 15.1
click at [1088, 23] on icon "button" at bounding box center [1087, 28] width 14 height 14
